Goal: Transaction & Acquisition: Purchase product/service

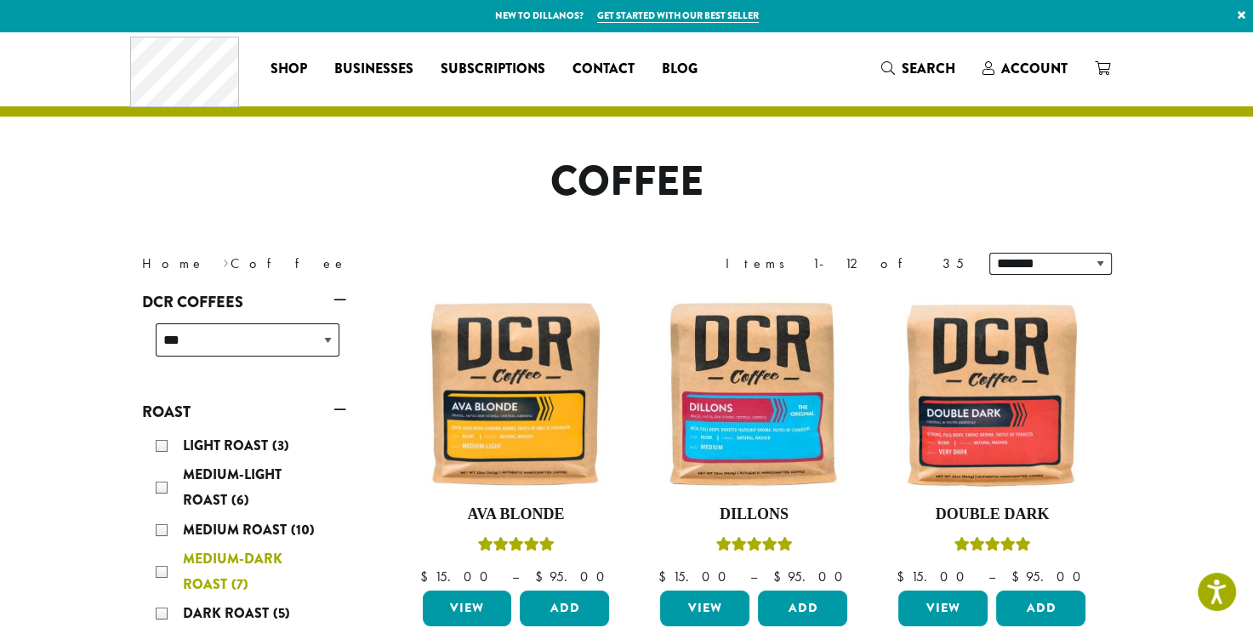
click at [236, 579] on span "(7)" at bounding box center [239, 584] width 17 height 20
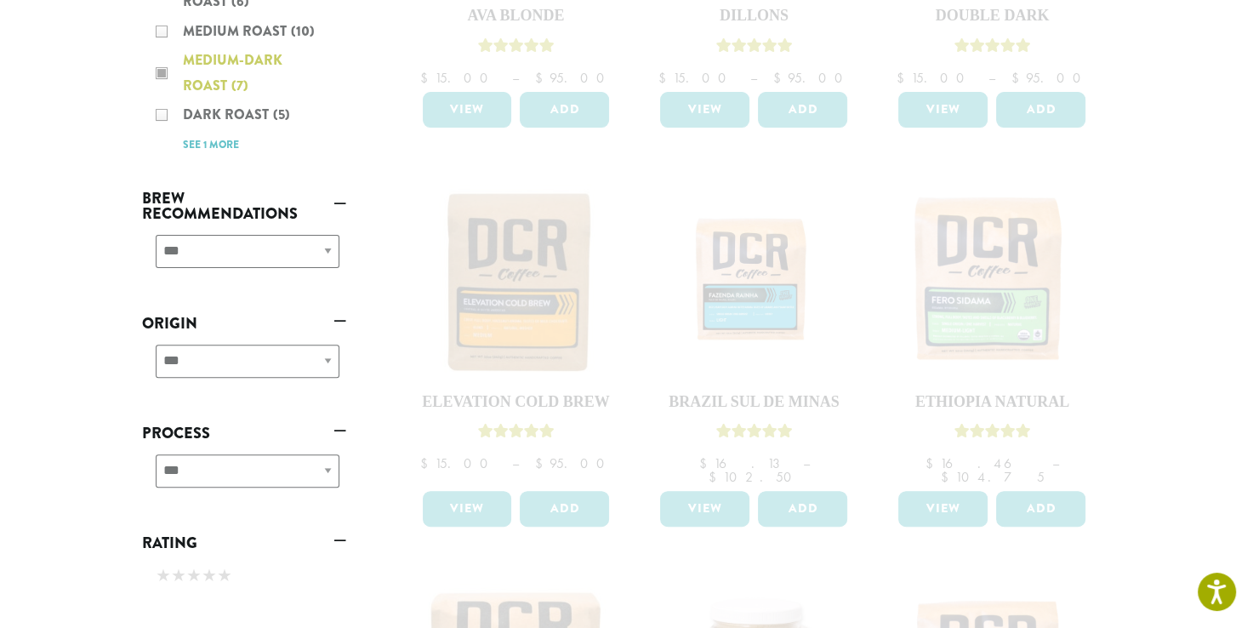
scroll to position [500, 0]
click at [330, 240] on div "**********" at bounding box center [244, 256] width 204 height 60
click at [323, 249] on div "**********" at bounding box center [244, 256] width 204 height 60
click at [322, 263] on div "**********" at bounding box center [244, 260] width 204 height 60
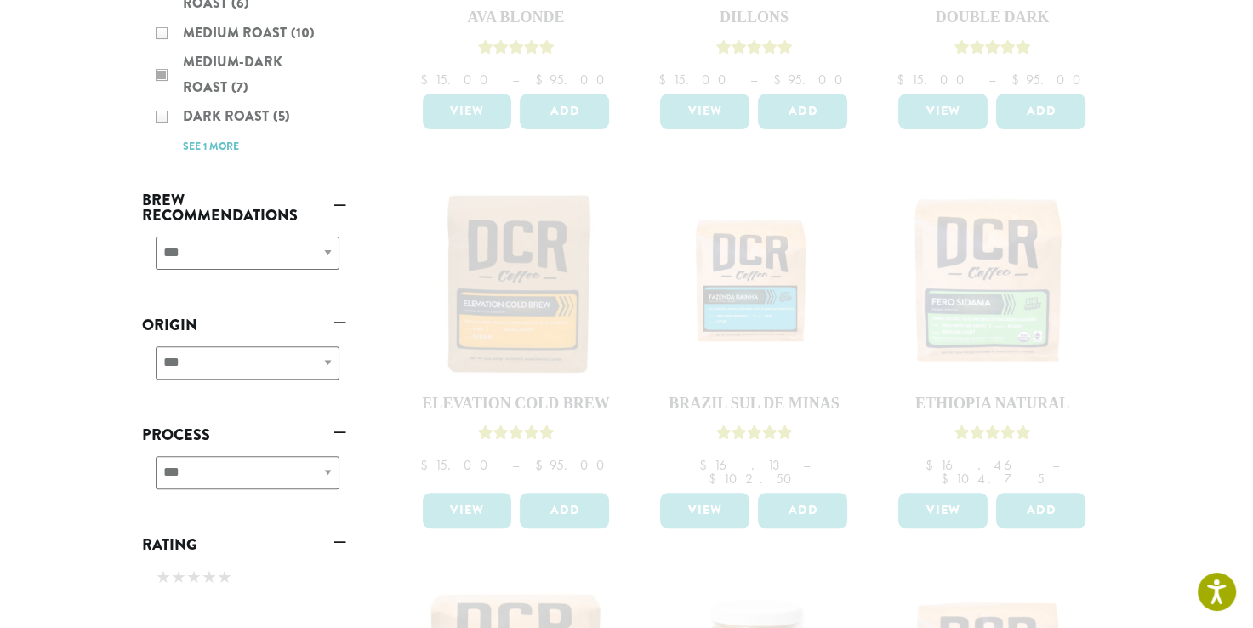
click at [327, 258] on div "**********" at bounding box center [244, 260] width 204 height 60
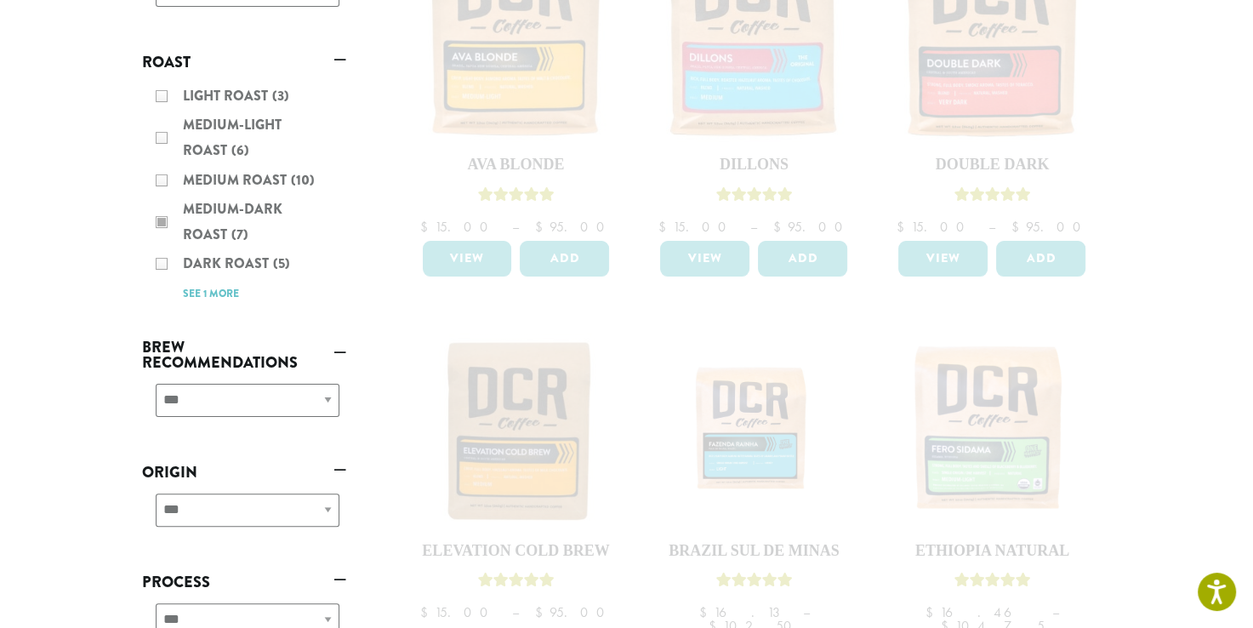
scroll to position [347, 0]
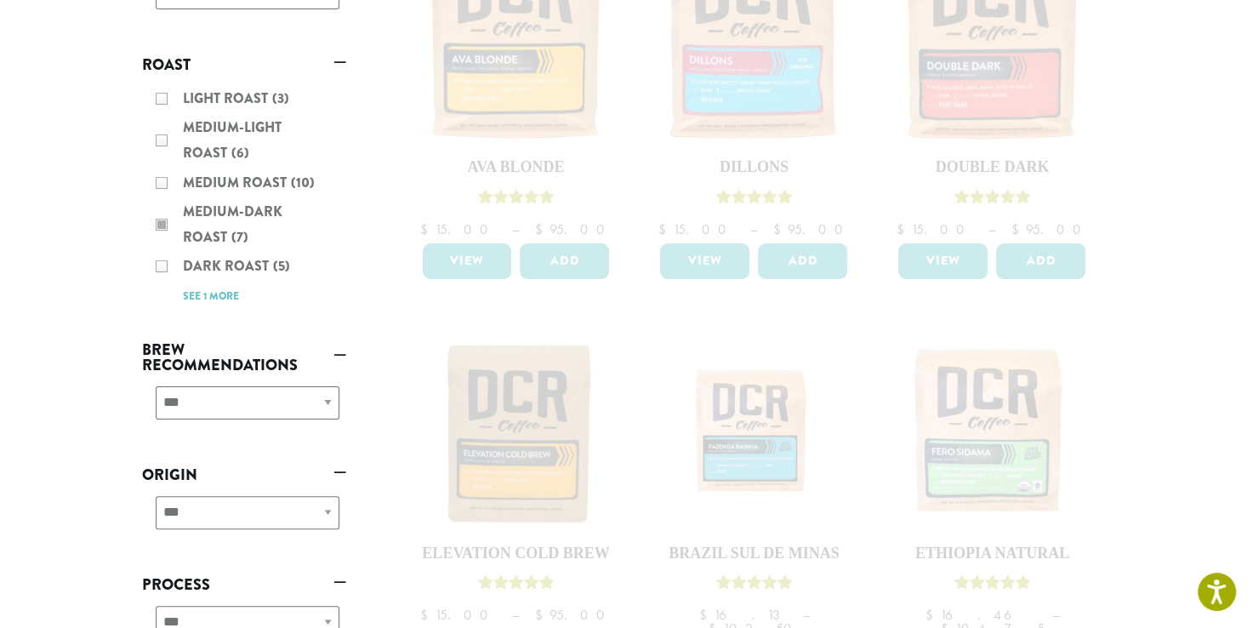
click at [186, 304] on div "Light Roast (3) Medium-Light Roast (6) Medium Roast (10) Medium-Dark Roast (7) …" at bounding box center [244, 197] width 204 height 236
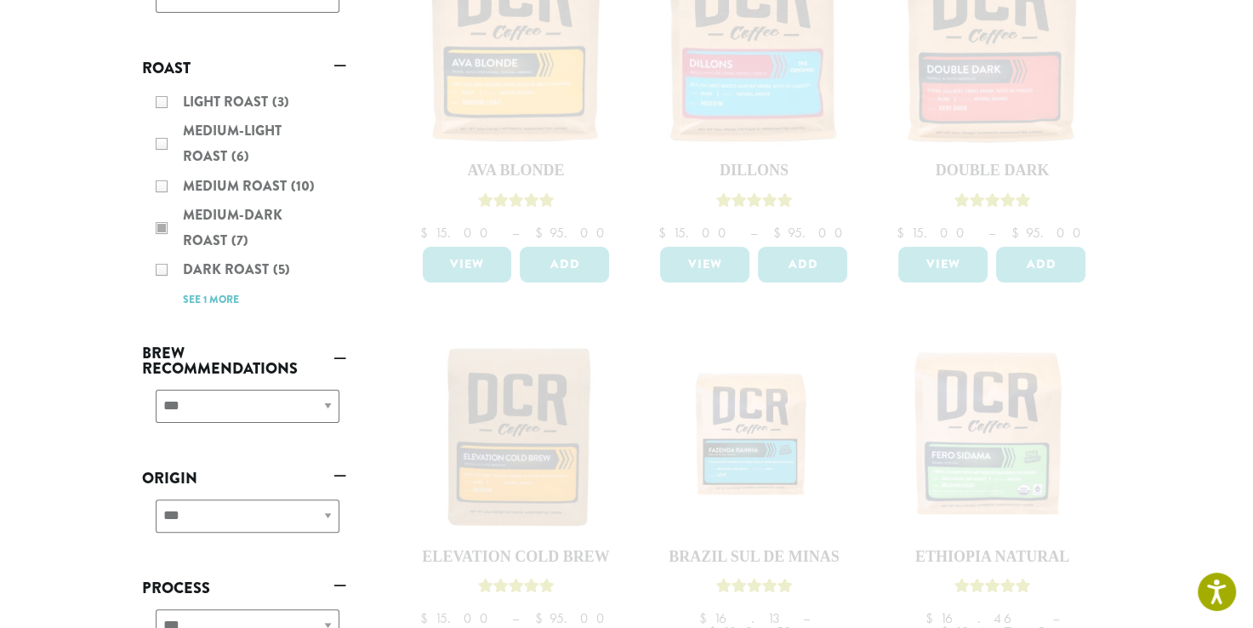
click at [162, 260] on div "Light Roast (3) Medium-Light Roast (6) Medium Roast (10) Medium-Dark Roast (7) …" at bounding box center [244, 200] width 204 height 236
click at [154, 271] on div "Light Roast (3) Medium-Light Roast (6) Medium Roast (10) Medium-Dark Roast (7) …" at bounding box center [244, 200] width 204 height 236
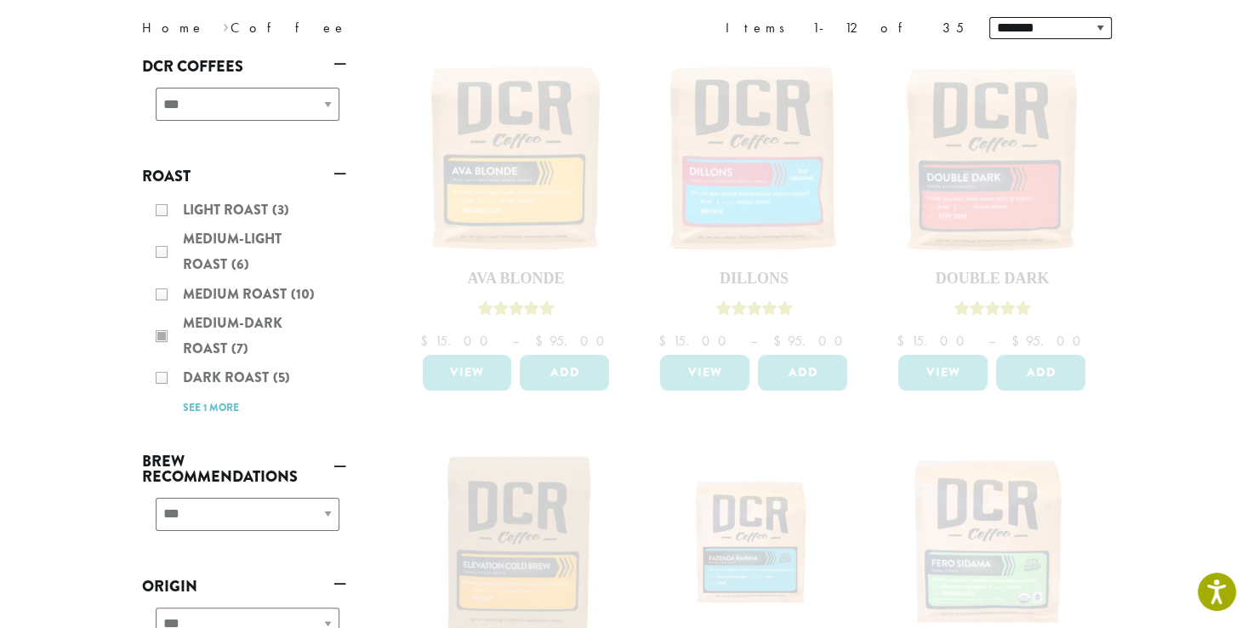
scroll to position [235, 0]
click at [166, 395] on div "Light Roast (3) Medium-Light Roast (6) Medium Roast (10) Medium-Dark Roast (7) …" at bounding box center [244, 309] width 204 height 236
click at [178, 395] on div "Light Roast (3) Medium-Light Roast (6) Medium Roast (10) Medium-Dark Roast (7) …" at bounding box center [244, 309] width 204 height 236
click at [176, 395] on div "Light Roast (3) Medium-Light Roast (6) Medium Roast (10) Medium-Dark Roast (7) …" at bounding box center [244, 309] width 204 height 236
click at [172, 388] on div "Light Roast (3) Medium-Light Roast (6) Medium Roast (10) Medium-Dark Roast (7) …" at bounding box center [244, 309] width 204 height 236
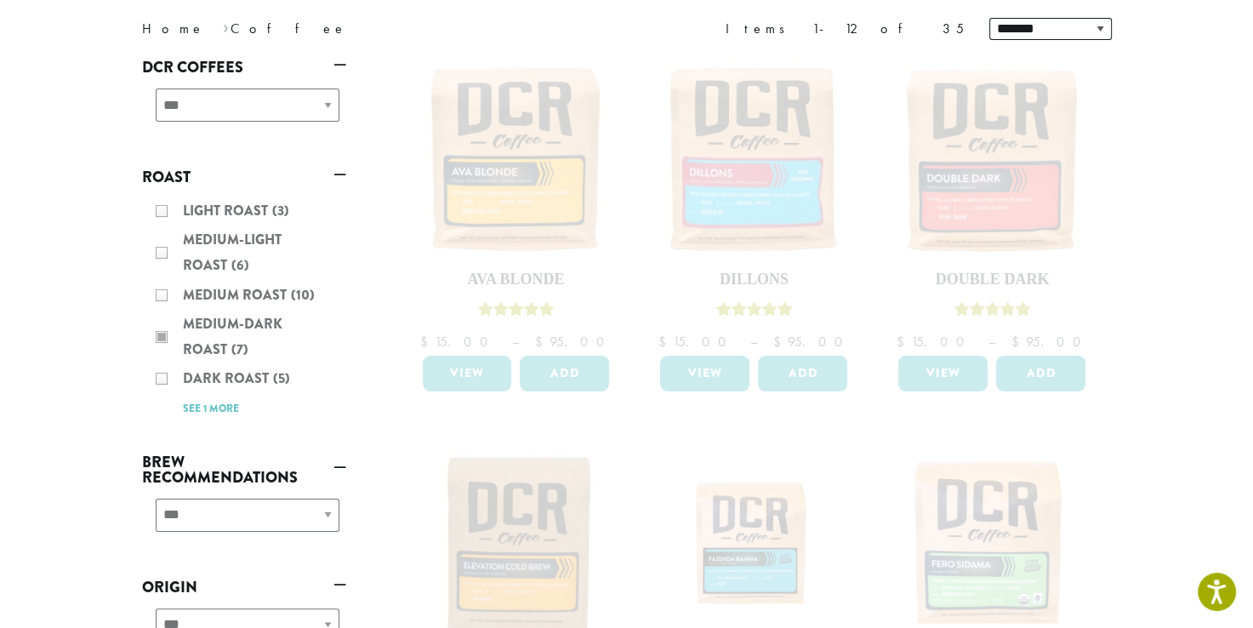
click at [165, 399] on div "Light Roast (3) Medium-Light Roast (6) Medium Roast (10) Medium-Dark Roast (7) …" at bounding box center [244, 309] width 204 height 236
click at [167, 391] on div "Light Roast (3) Medium-Light Roast (6) Medium Roast (10) Medium-Dark Roast (7) …" at bounding box center [244, 309] width 204 height 236
click at [162, 384] on div "Light Roast (3) Medium-Light Roast (6) Medium Roast (10) Medium-Dark Roast (7) …" at bounding box center [244, 309] width 204 height 236
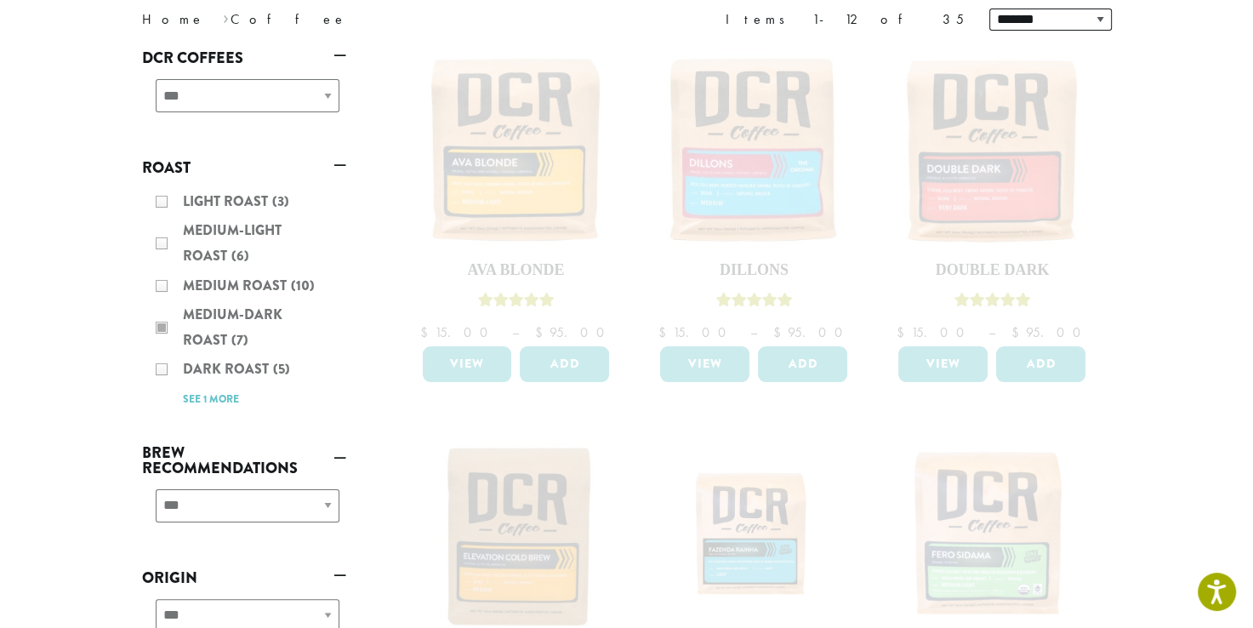
scroll to position [279, 0]
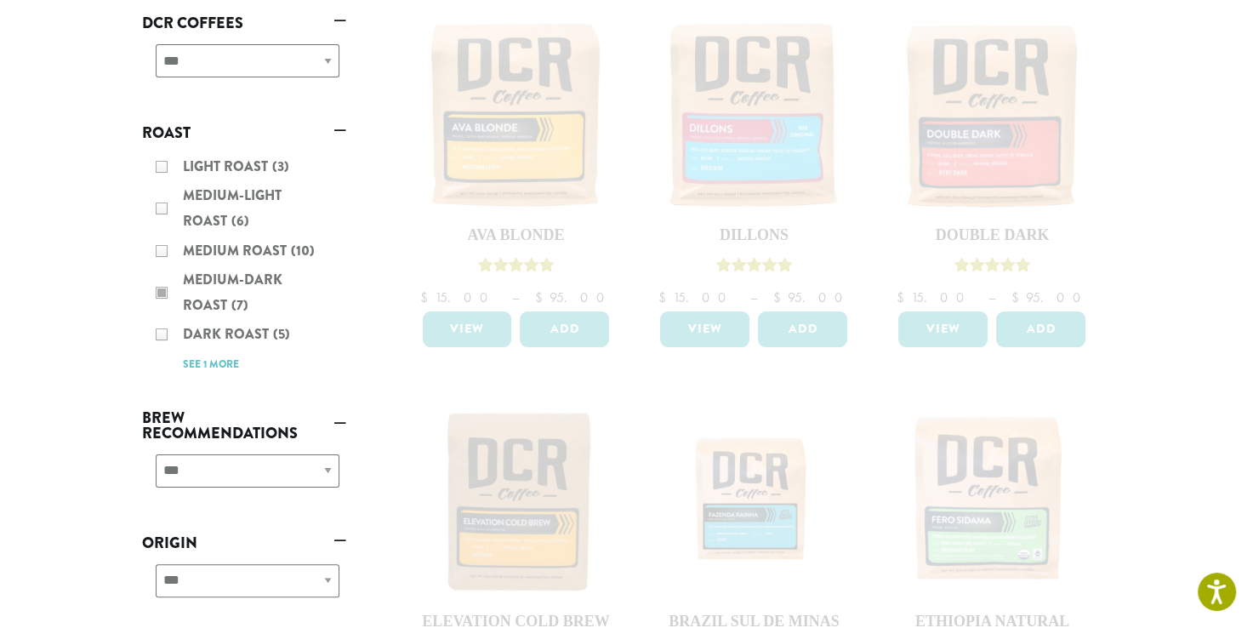
click at [160, 341] on div "Light Roast (3) Medium-Light Roast (6) Medium Roast (10) Medium-Dark Roast (7) …" at bounding box center [244, 265] width 204 height 236
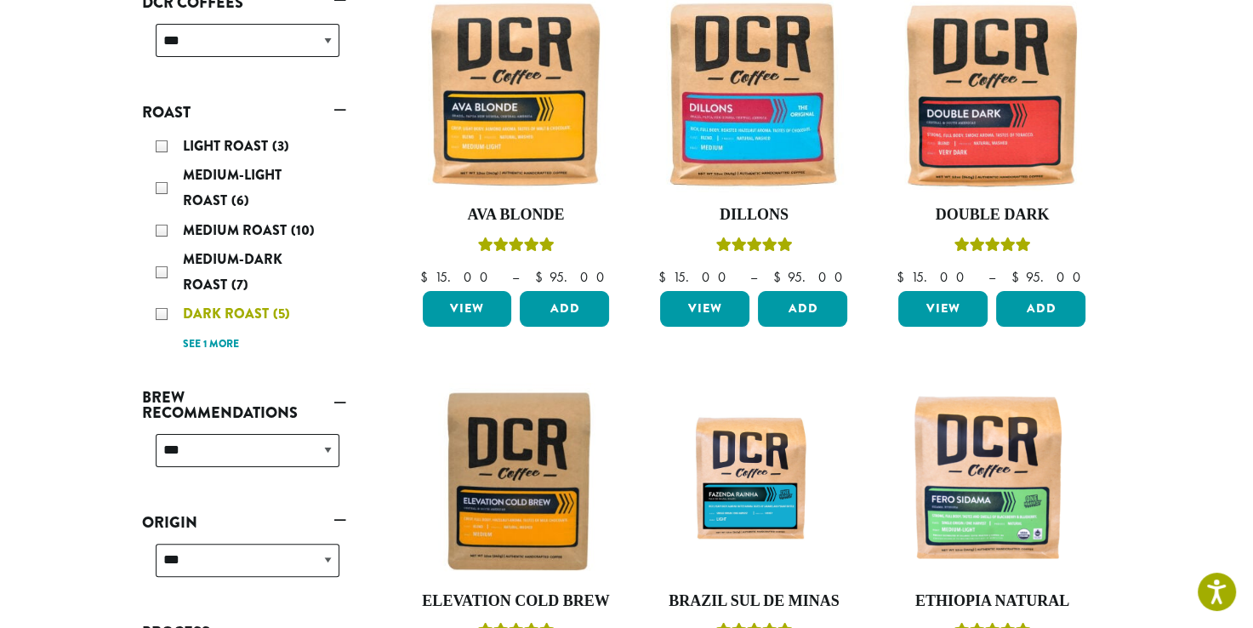
click at [156, 325] on div "Dark Roast (5)" at bounding box center [248, 314] width 184 height 26
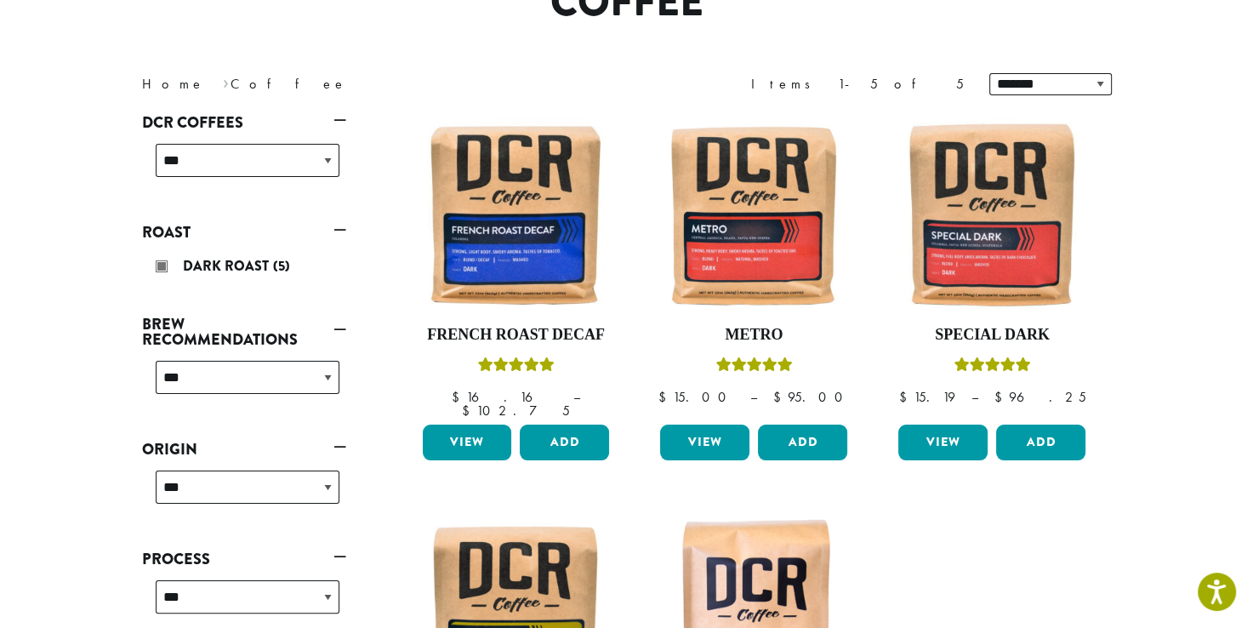
scroll to position [180, 0]
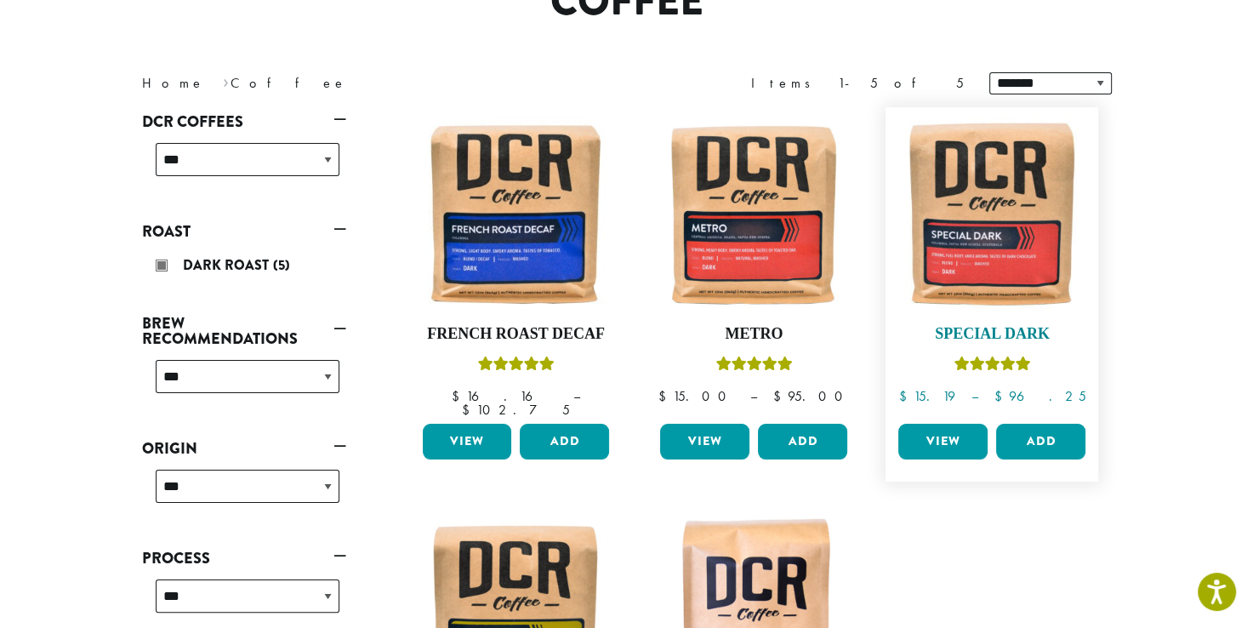
click at [959, 233] on img at bounding box center [992, 214] width 196 height 196
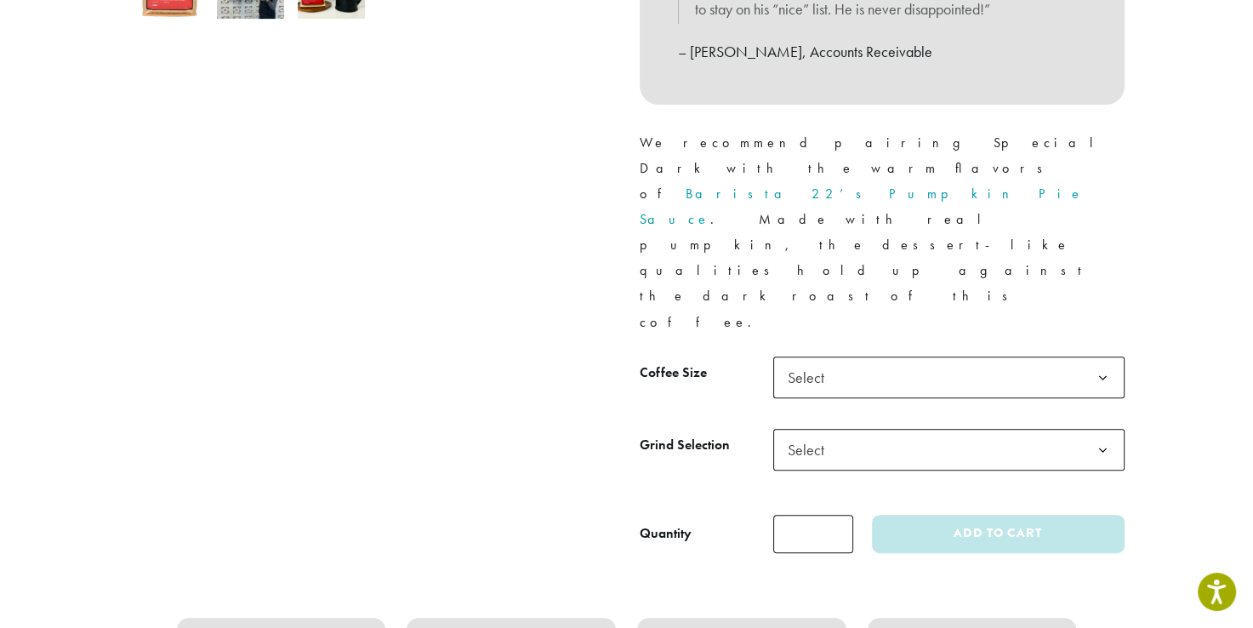
scroll to position [674, 0]
click at [1058, 354] on span "Select" at bounding box center [948, 375] width 351 height 42
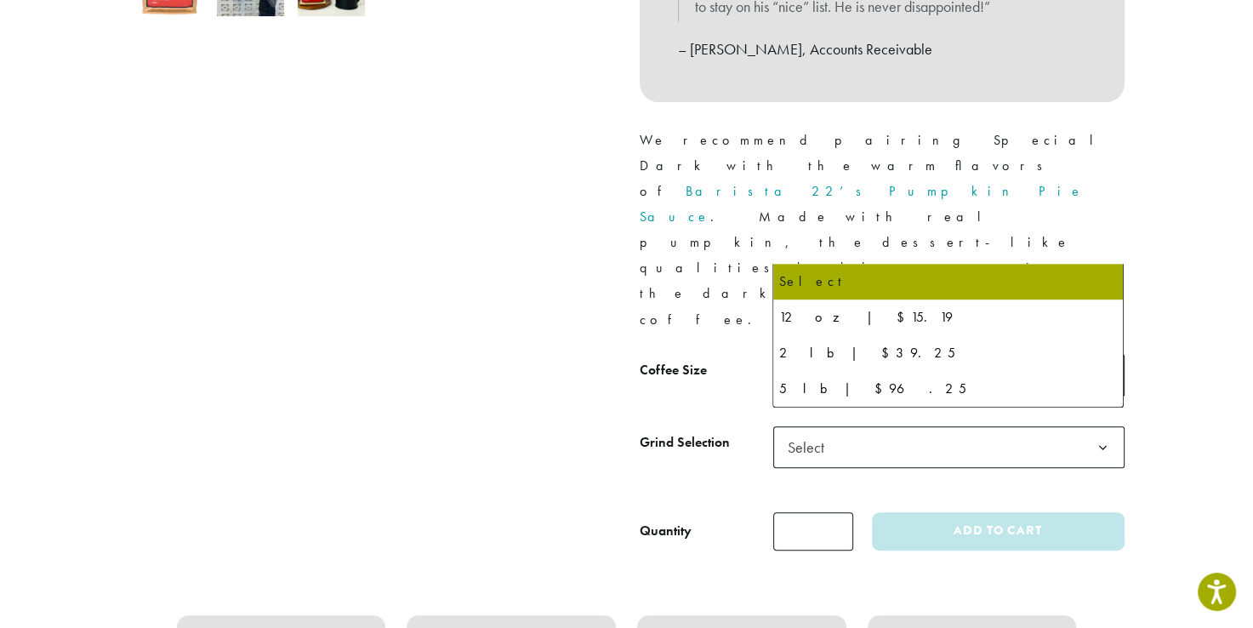
select select "**********"
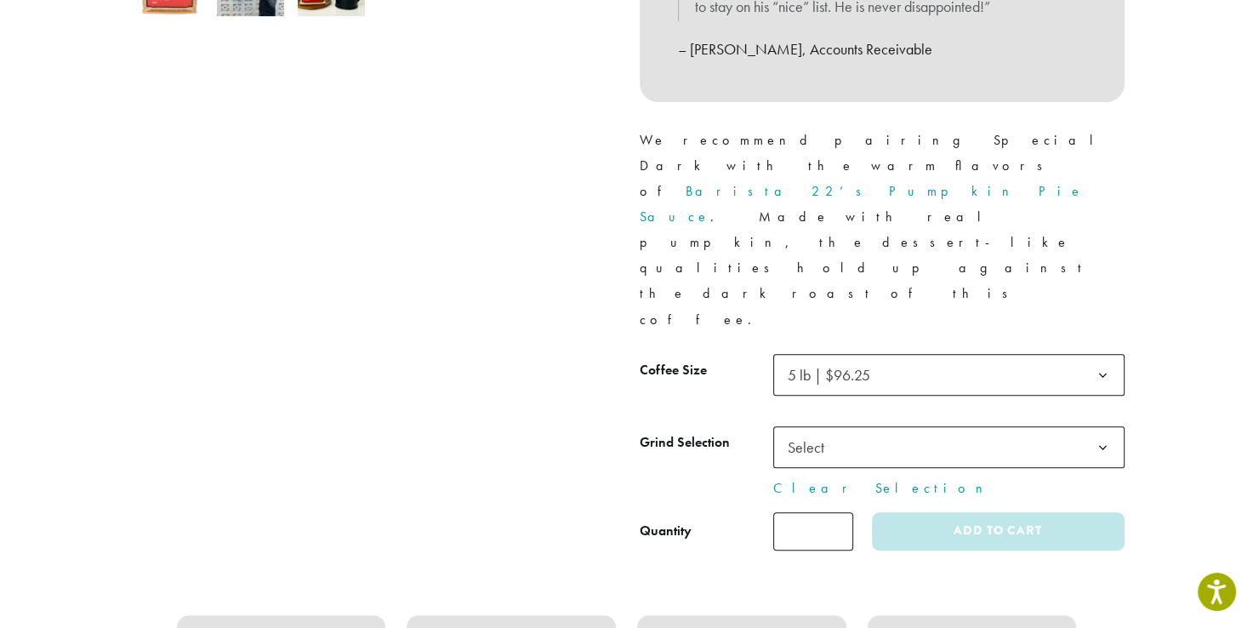
click at [1037, 426] on span "Select" at bounding box center [948, 447] width 351 height 42
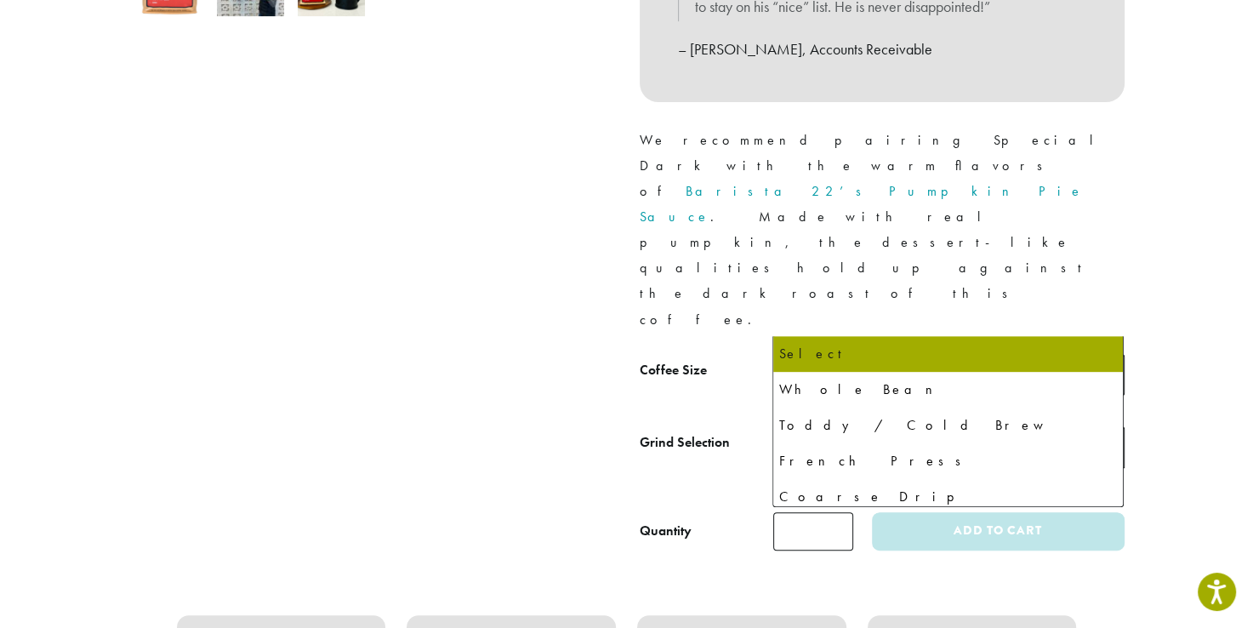
select select "**********"
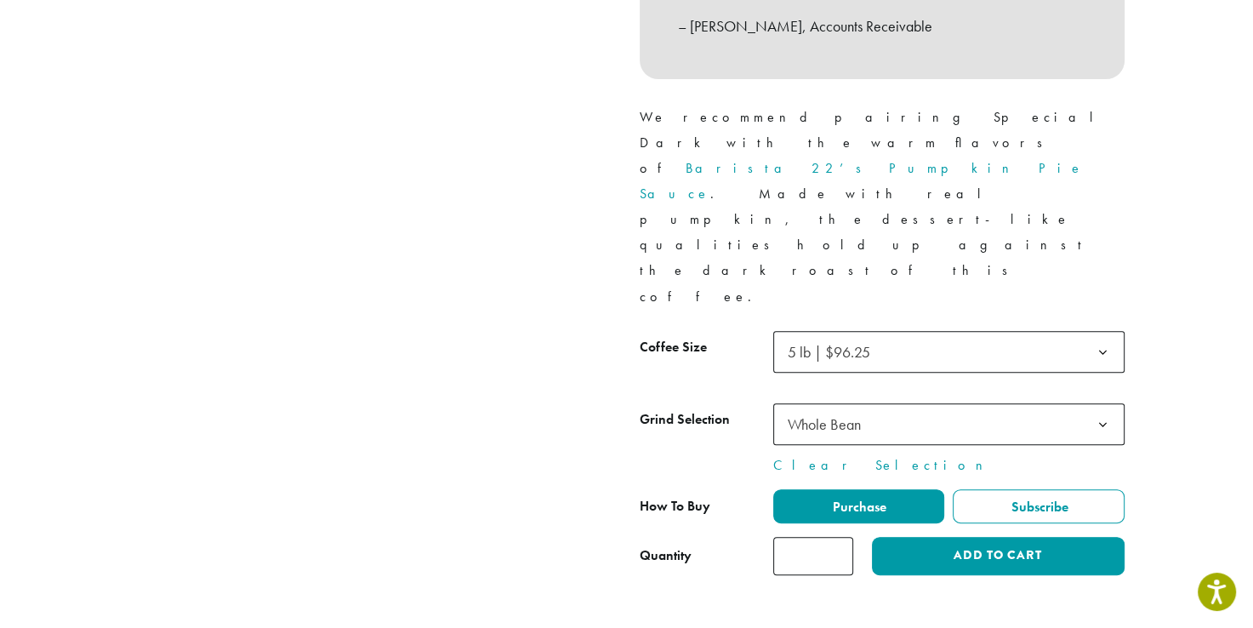
scroll to position [704, 0]
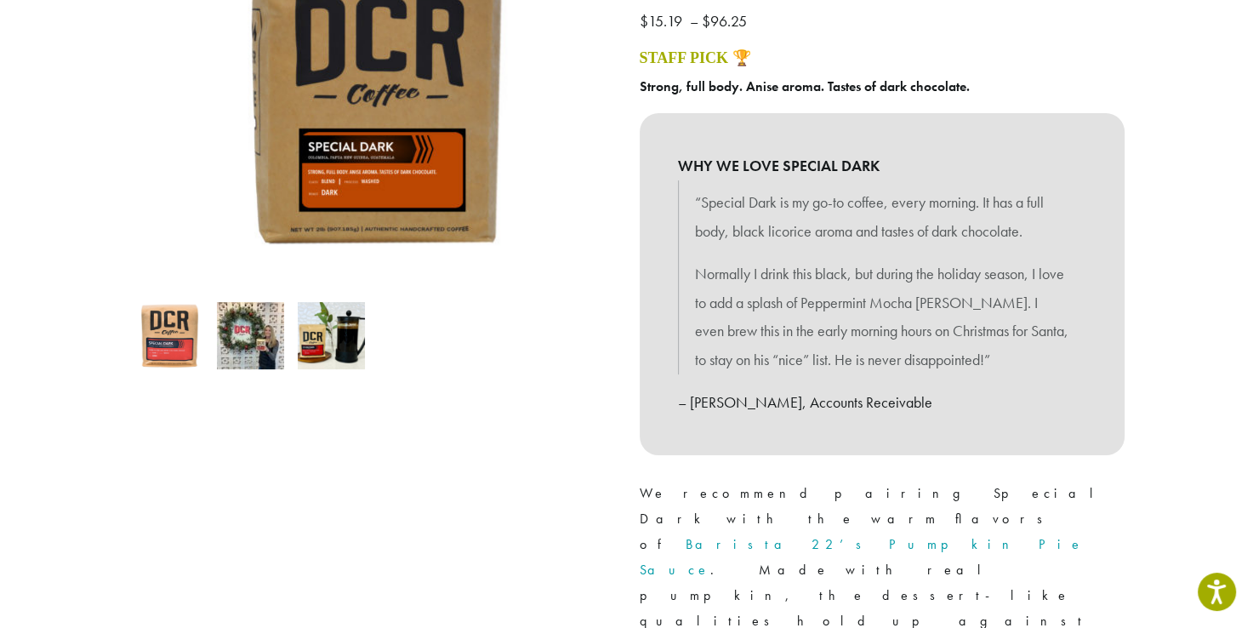
click at [1081, 361] on blockquote "“Special Dark is my go-to coffee, every morning. It has a full body, black lico…" at bounding box center [882, 277] width 408 height 194
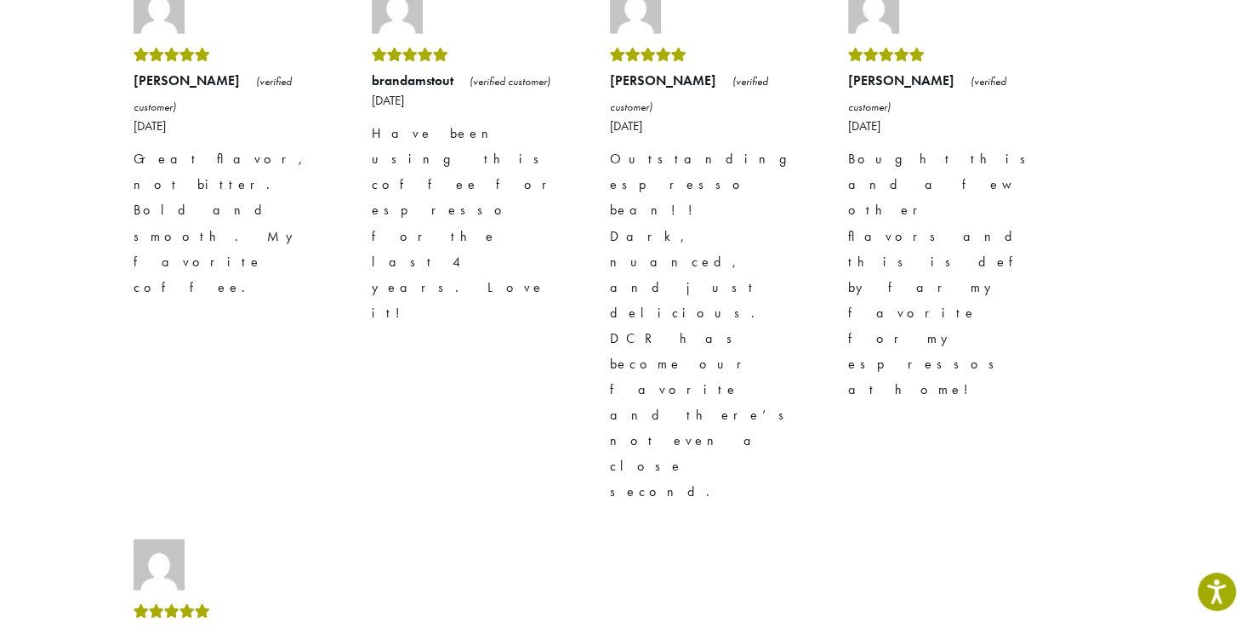
scroll to position [3496, 0]
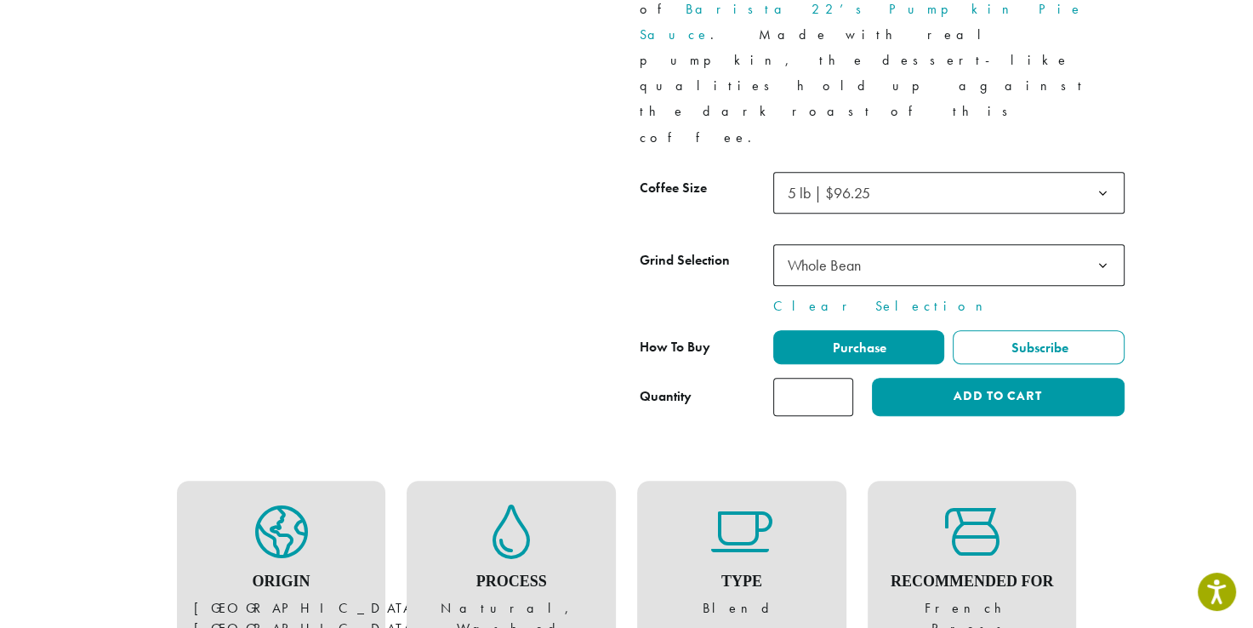
click at [1088, 470] on div "Origin Central America, Pacific Islands Process Natural, Washed Type Blend Reco…" at bounding box center [626, 571] width 995 height 203
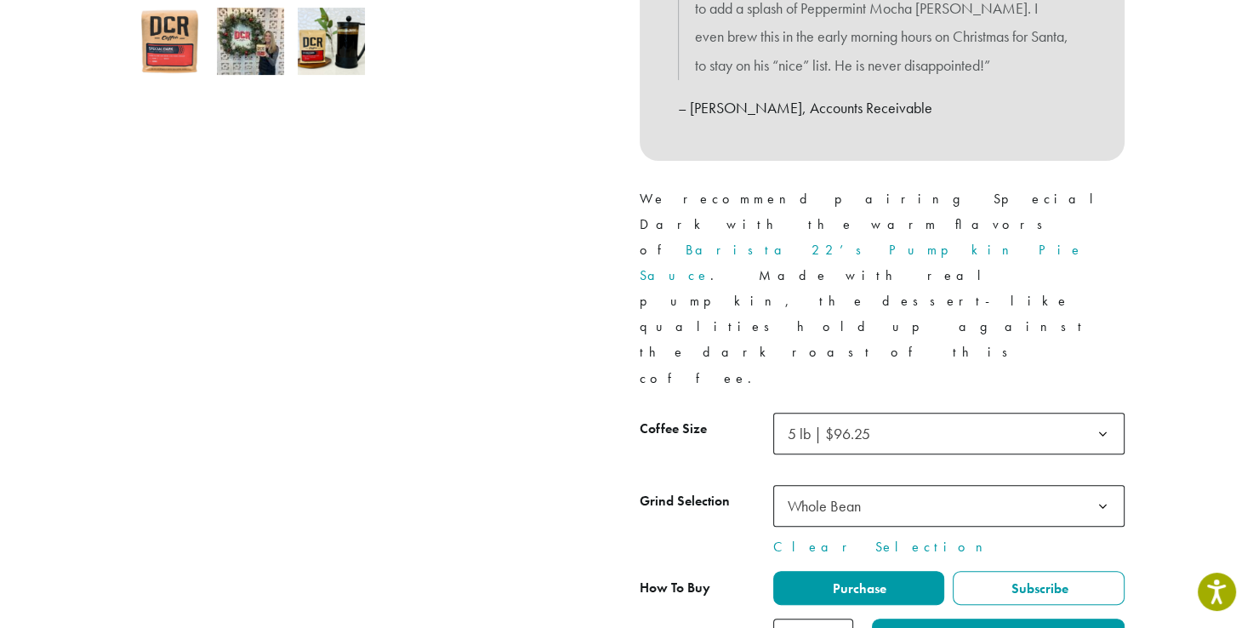
scroll to position [614, 0]
